Goal: Task Accomplishment & Management: Use online tool/utility

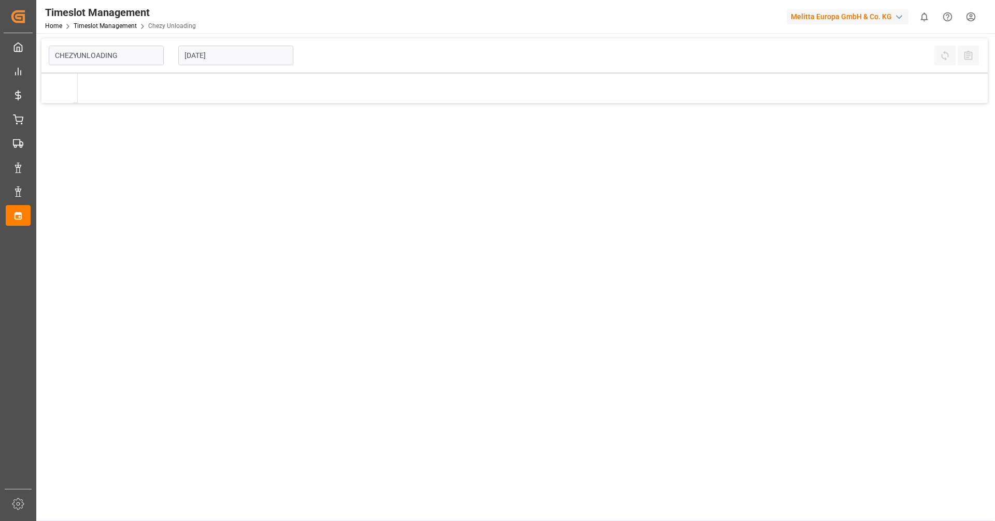
type input "Chezy Unloading"
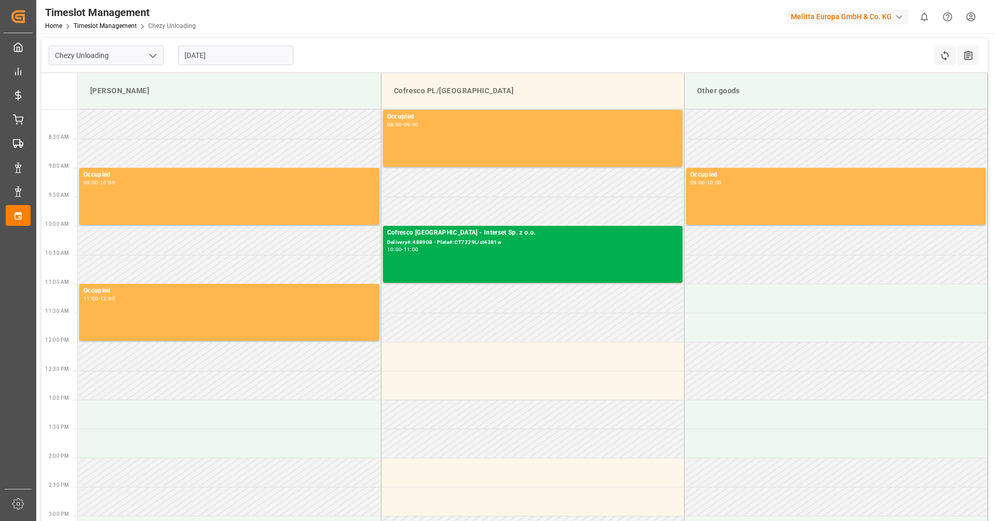
click at [245, 55] on input "[DATE]" at bounding box center [235, 56] width 115 height 20
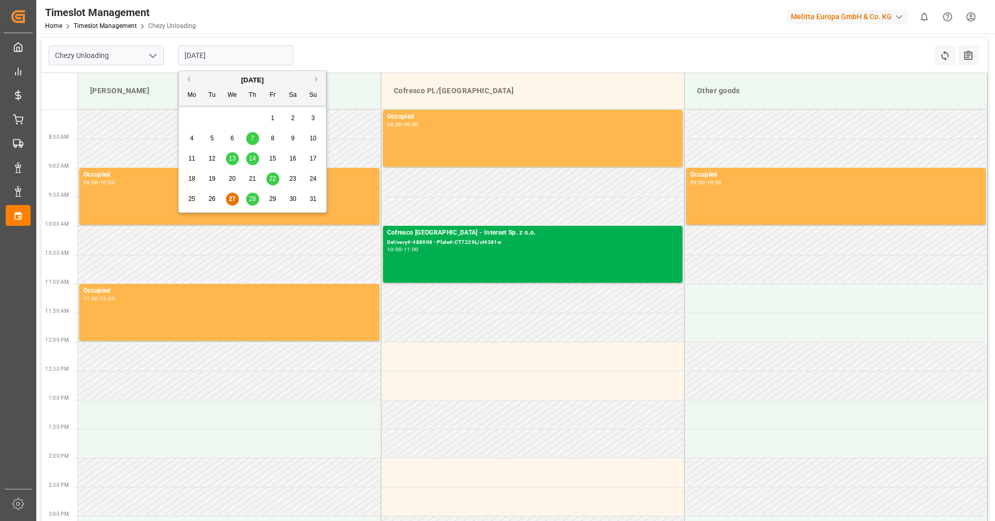
click at [251, 200] on span "28" at bounding box center [252, 198] width 7 height 7
type input "[DATE]"
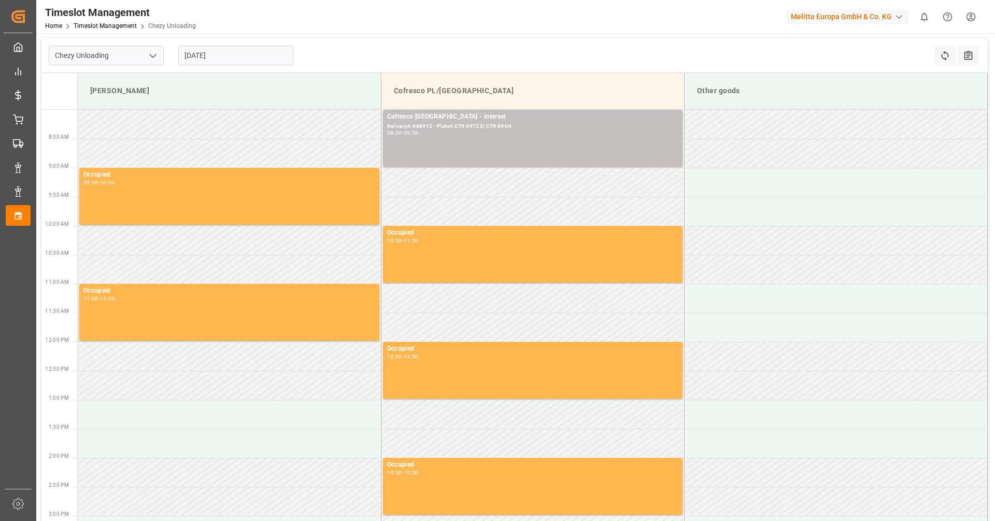
click at [237, 54] on input "[DATE]" at bounding box center [235, 56] width 115 height 20
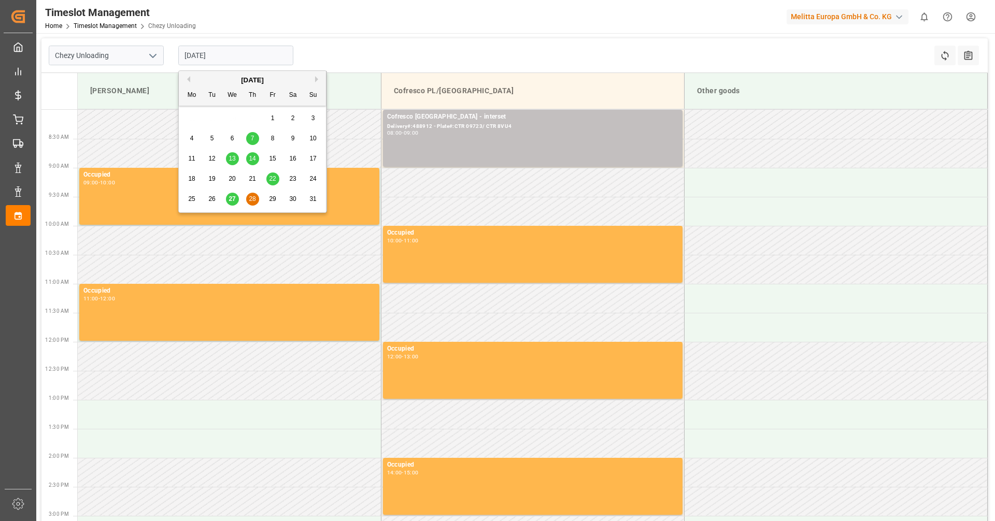
click at [318, 71] on div "[DATE] Mo Tu We Th Fr Sa Su" at bounding box center [252, 88] width 147 height 35
